Goal: Transaction & Acquisition: Purchase product/service

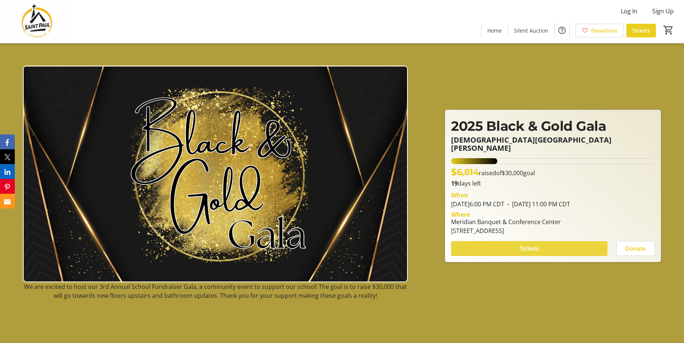
click at [543, 243] on span at bounding box center [529, 248] width 156 height 18
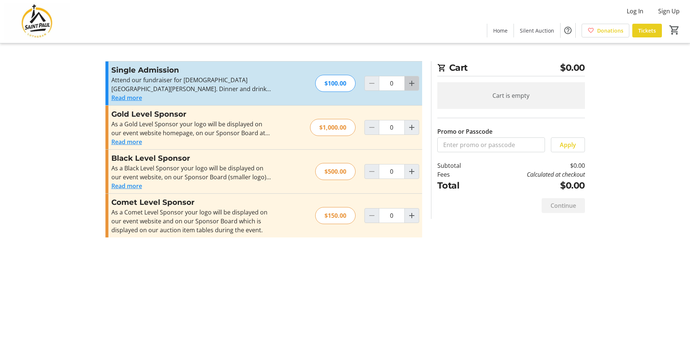
click at [414, 84] on mat-icon "Increment by one" at bounding box center [411, 83] width 9 height 9
type input "2"
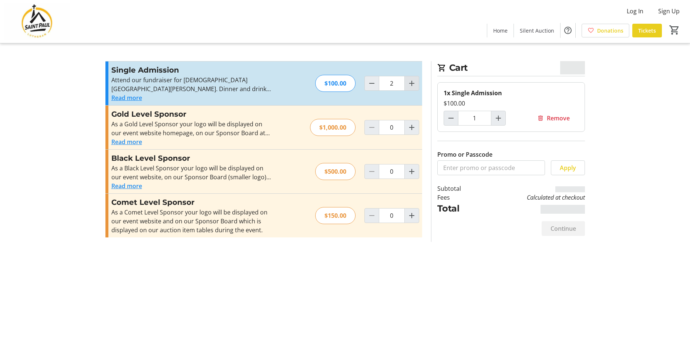
type input "2"
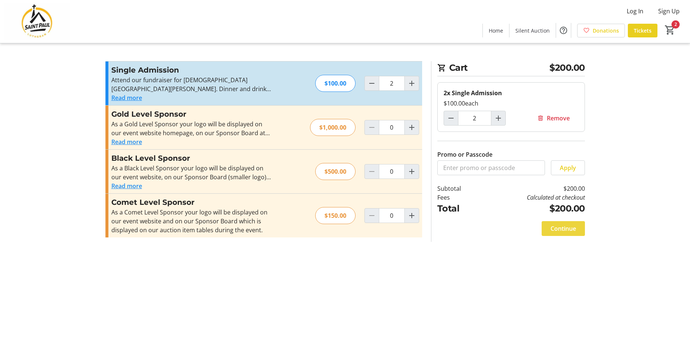
click at [567, 225] on span "Continue" at bounding box center [563, 228] width 26 height 9
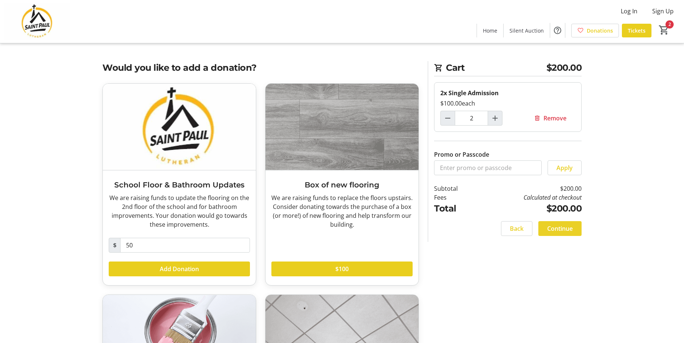
click at [554, 232] on span "Continue" at bounding box center [560, 228] width 26 height 9
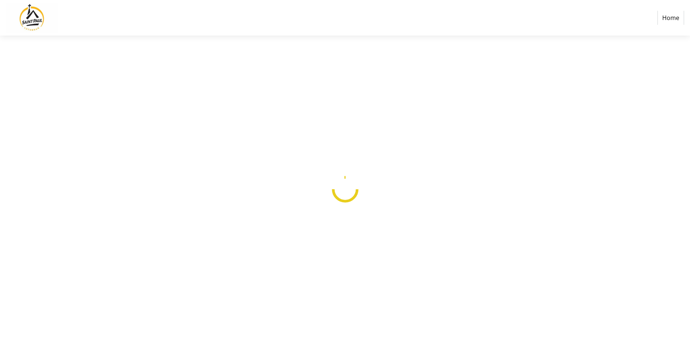
select select
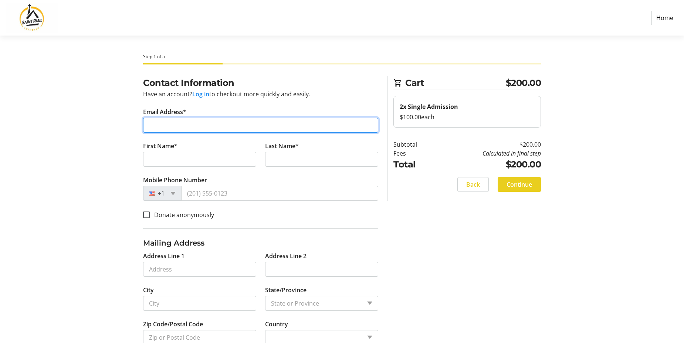
click at [179, 127] on input "Email Address*" at bounding box center [260, 125] width 235 height 15
type input "[EMAIL_ADDRESS][DOMAIN_NAME][PERSON_NAME]"
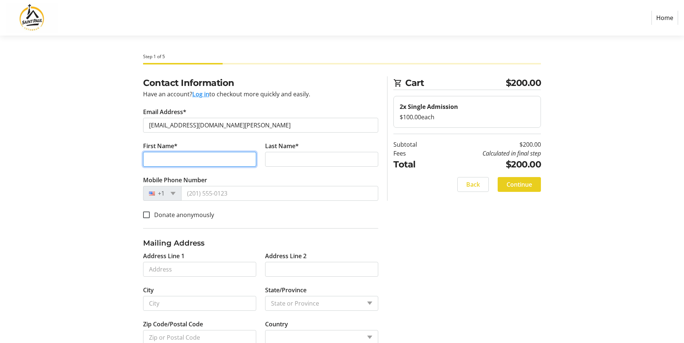
type input "[PERSON_NAME]"
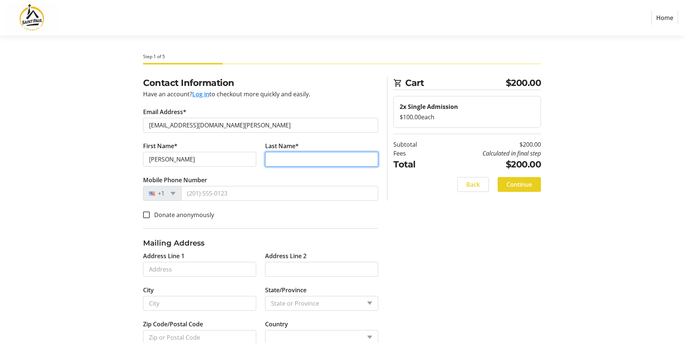
type input "[PERSON_NAME]"
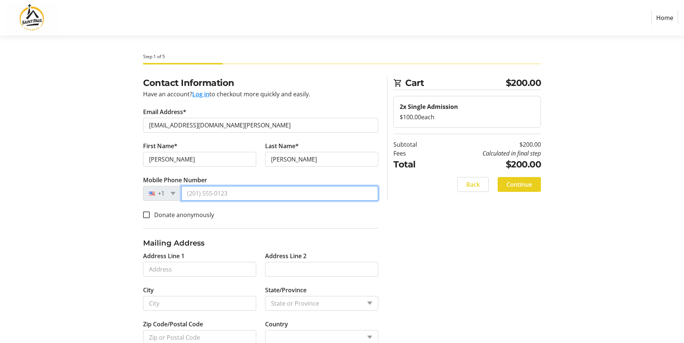
type input "[PHONE_NUMBER]"
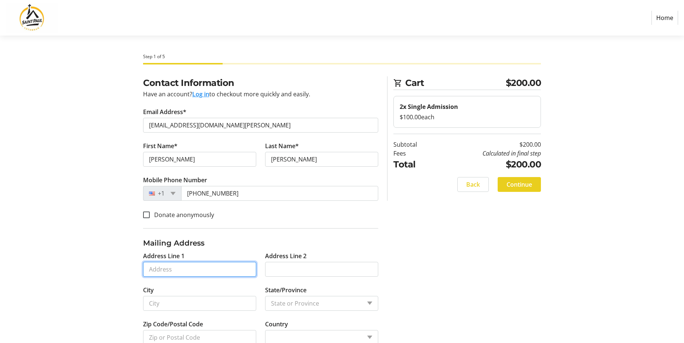
type input "[STREET_ADDRESS]"
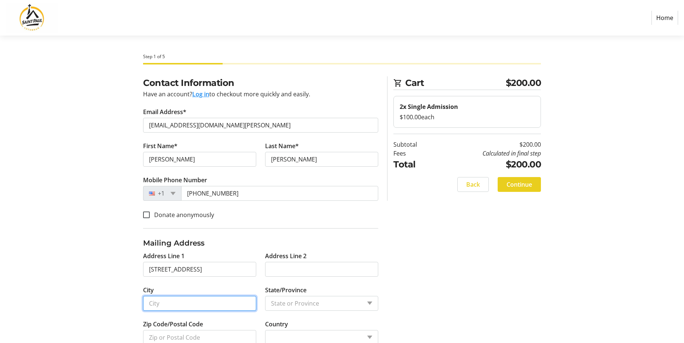
type input "[GEOGRAPHIC_DATA]"
type input "60056"
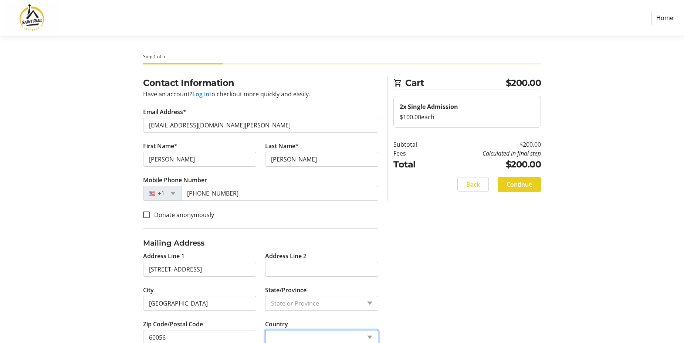
select select "US"
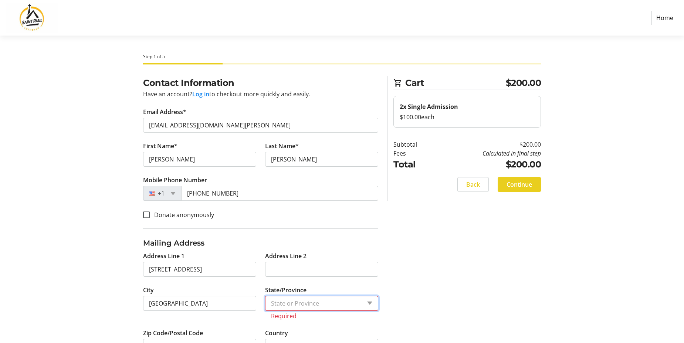
select select "IL"
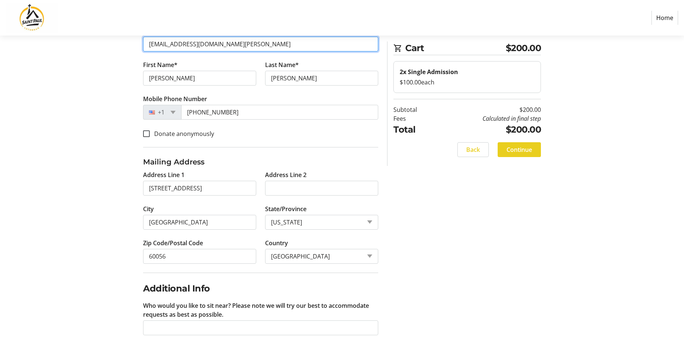
scroll to position [91, 0]
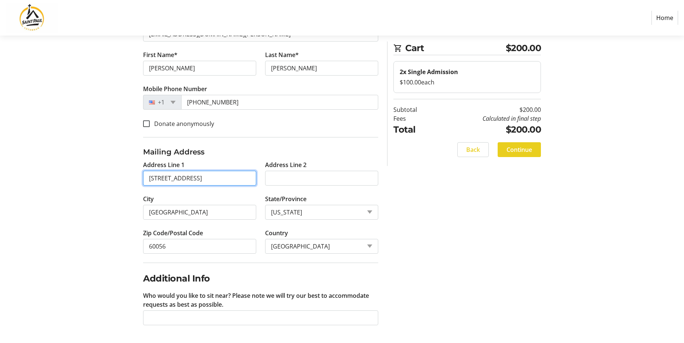
drag, startPoint x: 203, startPoint y: 178, endPoint x: 147, endPoint y: 181, distance: 56.3
click at [147, 181] on input "[STREET_ADDRESS]" at bounding box center [199, 178] width 113 height 15
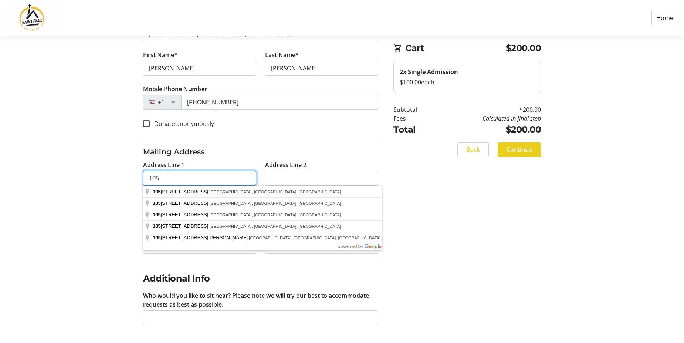
type input "[STREET_ADDRESS][PERSON_NAME]"
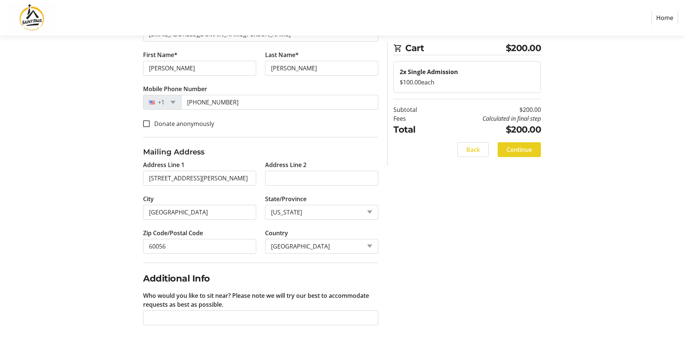
click at [457, 209] on div "Contact Information Have an account? Log in to checkout more quickly and easily…" at bounding box center [342, 163] width 488 height 357
drag, startPoint x: 199, startPoint y: 213, endPoint x: 123, endPoint y: 210, distance: 75.9
click at [123, 210] on div "Contact Information Have an account? Log in to checkout more quickly and easily…" at bounding box center [342, 163] width 488 height 357
type input "Palatine"
type input "60074"
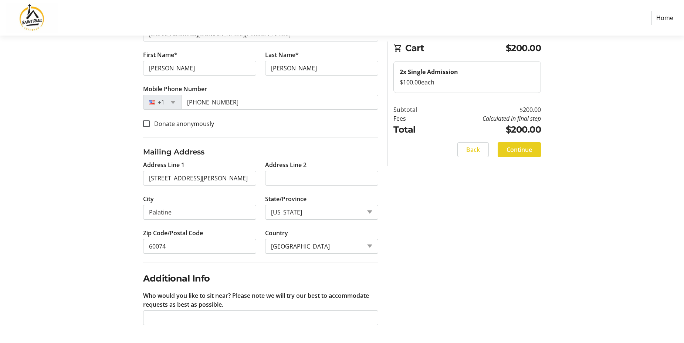
click at [655, 296] on section "Step 1 of 5 Cart $200.00 2x Single Admission $100.00 each Subtotal $200.00 Fees…" at bounding box center [342, 144] width 684 height 398
click at [527, 148] on span "Continue" at bounding box center [520, 149] width 26 height 9
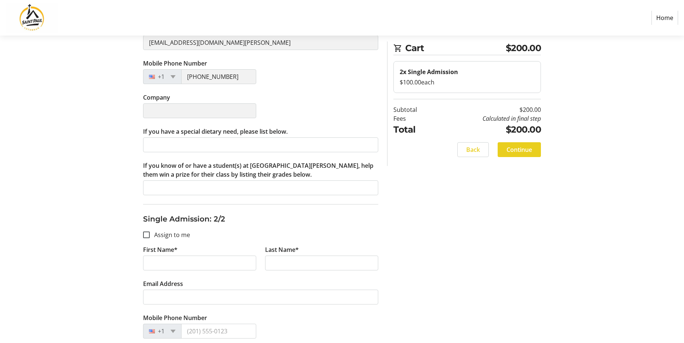
scroll to position [185, 0]
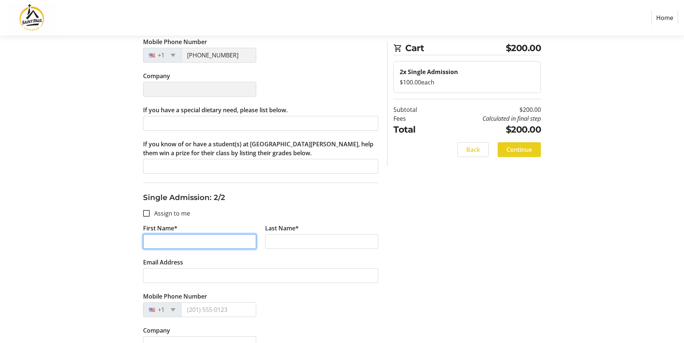
click at [161, 245] on input "First Name*" at bounding box center [199, 241] width 113 height 15
type input "m"
type input "[PERSON_NAME]"
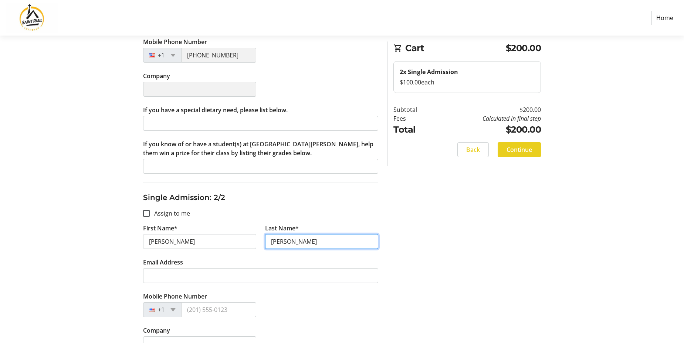
type input "[PERSON_NAME]"
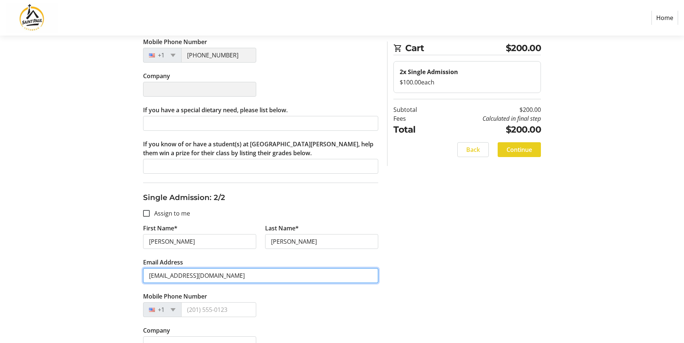
type input "[EMAIL_ADDRESS][DOMAIN_NAME]"
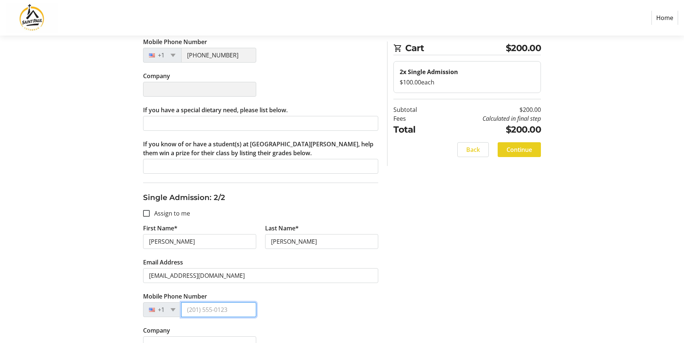
drag, startPoint x: 191, startPoint y: 304, endPoint x: 199, endPoint y: 313, distance: 11.3
click at [199, 313] on input "Mobile Phone Number" at bounding box center [218, 309] width 75 height 15
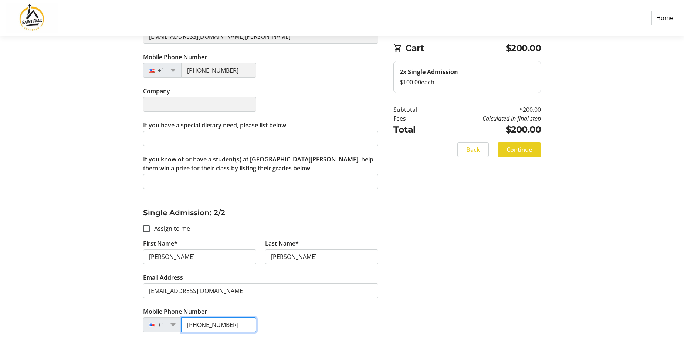
scroll to position [168, 0]
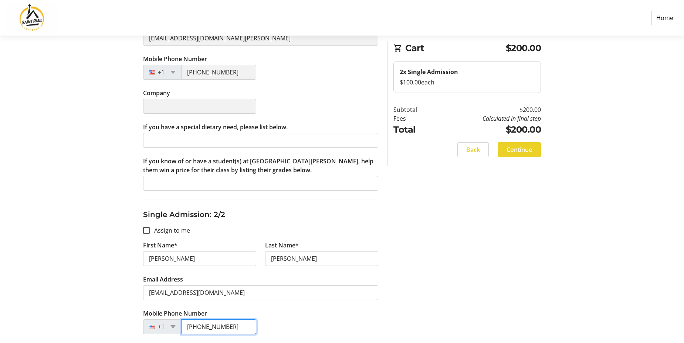
type input "[PHONE_NUMBER]"
click at [521, 146] on span "Continue" at bounding box center [520, 149] width 26 height 9
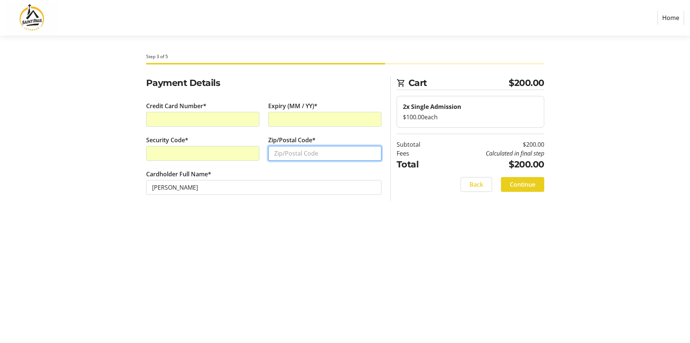
click at [303, 156] on input "Zip/Postal Code*" at bounding box center [324, 153] width 113 height 15
type input "60074"
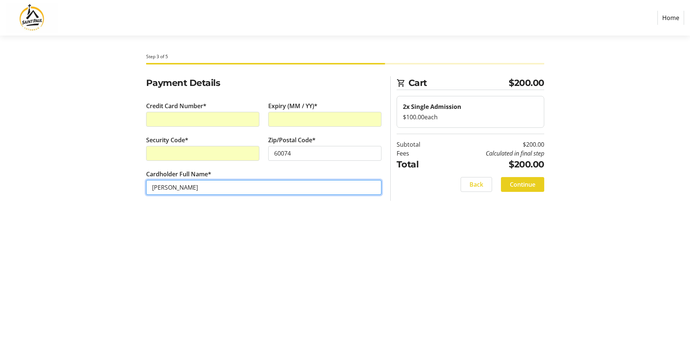
click at [317, 187] on input "[PERSON_NAME]" at bounding box center [263, 187] width 235 height 15
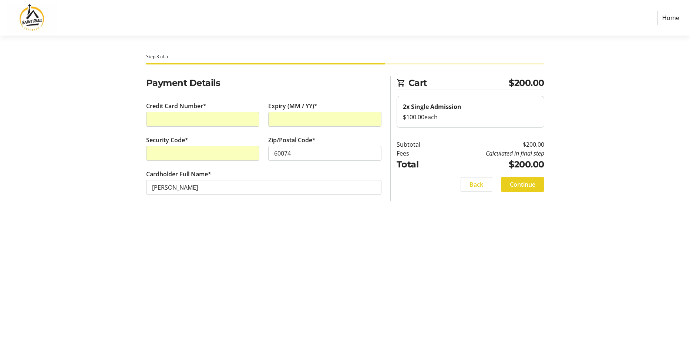
click at [377, 239] on div "Step 3 of 5 Cart $200.00 2x Single Admission $100.00 each Subtotal $200.00 Fees…" at bounding box center [345, 189] width 488 height 307
click at [526, 185] on span "Continue" at bounding box center [523, 184] width 26 height 9
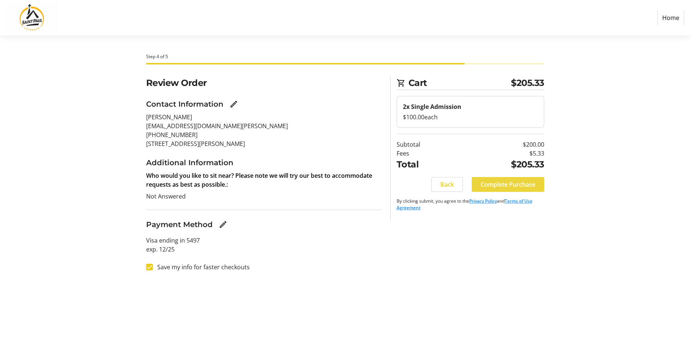
click at [513, 186] on span "Complete Purchase" at bounding box center [508, 184] width 55 height 9
